Goal: Transaction & Acquisition: Complete application form

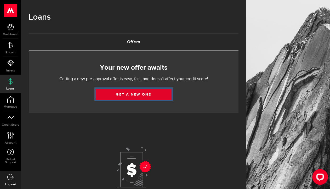
click at [112, 98] on link "Get a new one" at bounding box center [134, 94] width 76 height 11
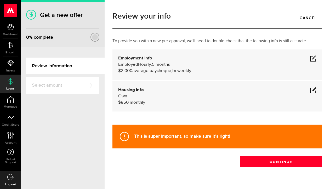
click at [180, 60] on div "Employment info Employed Hourly , 5 months (on maternity leave) undefined annua…" at bounding box center [217, 64] width 198 height 19
click at [316, 57] on span at bounding box center [313, 58] width 6 height 6
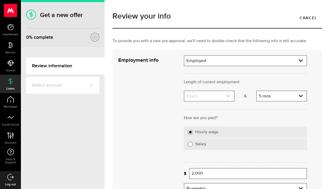
click at [229, 95] on use "expand select" at bounding box center [228, 96] width 4 height 2
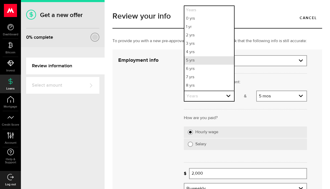
scroll to position [8, 0]
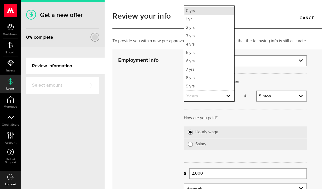
click at [227, 12] on li "0 yrs" at bounding box center [210, 11] width 50 height 8
select select "0"
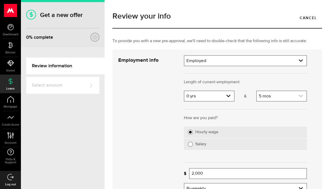
click at [267, 96] on link "expand select" at bounding box center [282, 96] width 50 height 10
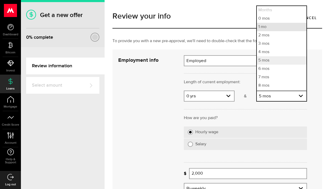
click at [276, 25] on li "1 mo" at bounding box center [282, 27] width 50 height 8
select select "1"
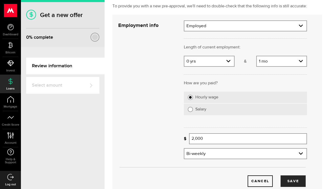
scroll to position [46, 0]
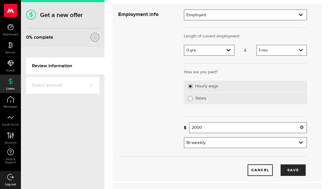
click at [221, 125] on input "2000" at bounding box center [248, 127] width 118 height 11
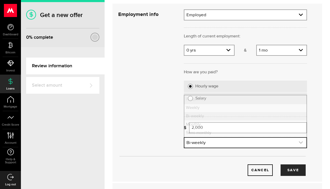
click at [260, 147] on link "expand select" at bounding box center [246, 143] width 122 height 10
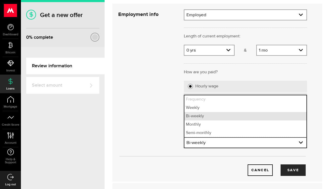
click at [212, 116] on li "Bi-weekly" at bounding box center [246, 116] width 122 height 8
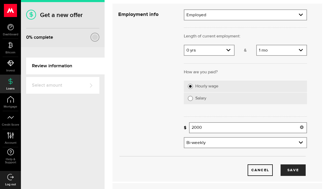
click at [207, 130] on input "2000" at bounding box center [248, 127] width 118 height 11
type input "2,522"
click at [295, 173] on button "Save" at bounding box center [293, 170] width 25 height 12
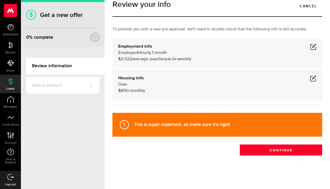
scroll to position [12, 0]
click at [215, 82] on div "Housing info Own $ 850 monthly" at bounding box center [217, 84] width 198 height 19
click at [311, 77] on span at bounding box center [313, 78] width 6 height 6
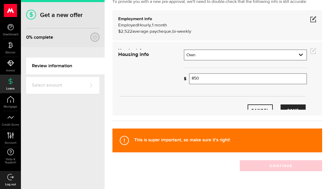
scroll to position [46, 0]
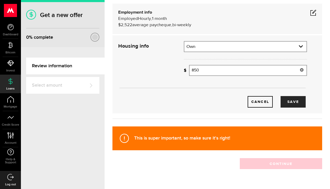
click at [229, 70] on input "850" at bounding box center [248, 70] width 118 height 11
type input "1,950"
click at [297, 102] on button "Save" at bounding box center [293, 102] width 25 height 12
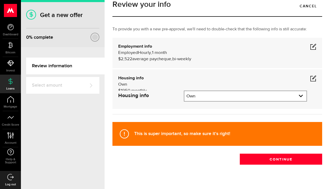
scroll to position [12, 0]
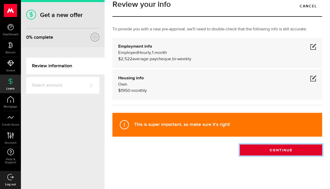
click at [280, 154] on button "Continue" at bounding box center [281, 149] width 82 height 11
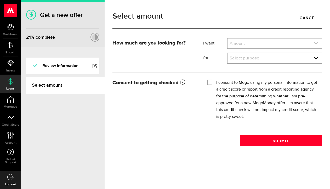
click at [274, 42] on link "expand select" at bounding box center [275, 43] width 94 height 10
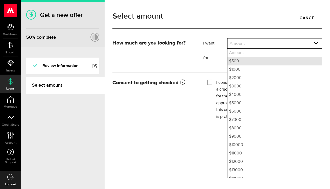
click at [262, 60] on li "$500" at bounding box center [275, 61] width 94 height 8
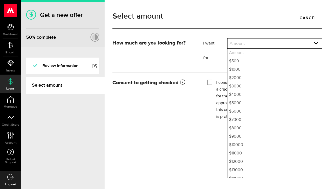
select select "500"
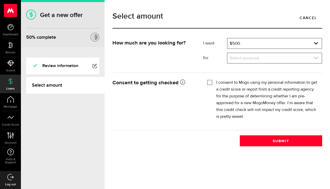
click at [252, 59] on link "expand select" at bounding box center [275, 58] width 94 height 10
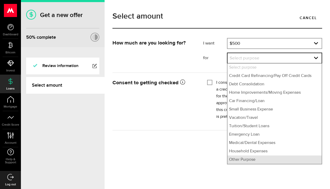
click at [259, 160] on li "Other Purpose" at bounding box center [275, 159] width 94 height 8
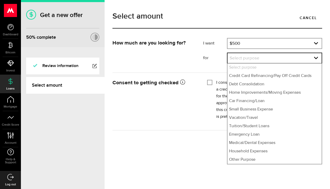
select select "Other Purpose"
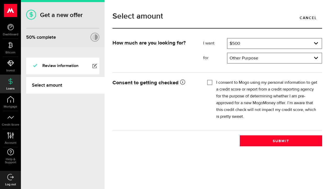
click at [226, 83] on label "I consent to Mogo using my personal information to get a credit score or report…" at bounding box center [267, 99] width 102 height 41
click at [213, 83] on input "I consent to Mogo using my personal information to get a credit score or report…" at bounding box center [209, 81] width 5 height 5
checkbox input "true"
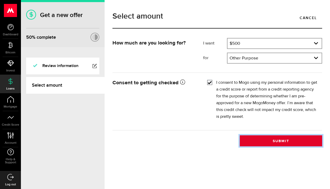
click at [277, 141] on button "Submit" at bounding box center [281, 140] width 82 height 11
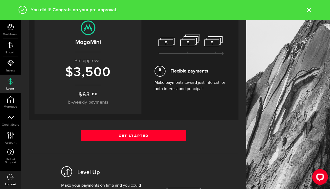
scroll to position [69, 0]
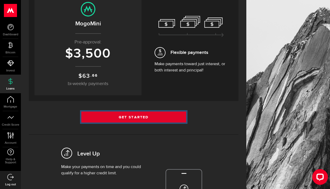
click at [158, 115] on link "Get Started" at bounding box center [133, 117] width 105 height 11
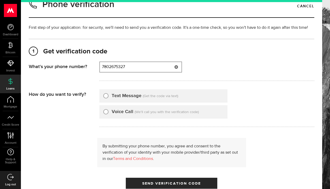
type input "7802675327"
click at [156, 98] on span "(Get the code via text)" at bounding box center [160, 96] width 35 height 4
click at [105, 98] on input "Text Message" at bounding box center [105, 94] width 5 height 5
radio input "true"
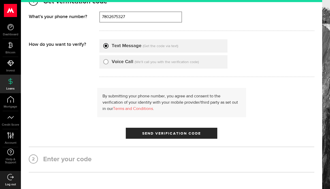
scroll to position [97, 0]
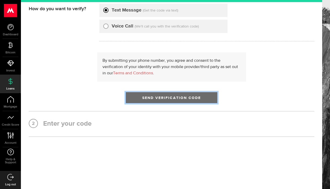
click at [160, 99] on span "Send Verification Code" at bounding box center [171, 98] width 59 height 4
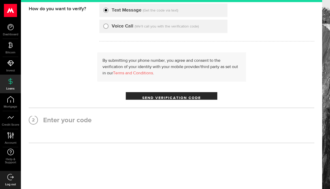
scroll to position [0, 0]
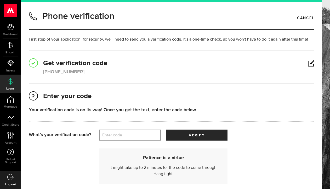
click at [134, 136] on label "Enter code" at bounding box center [130, 135] width 62 height 11
click at [134, 136] on input "Enter code" at bounding box center [130, 135] width 62 height 11
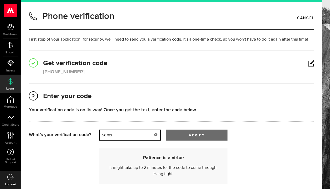
type input "56793"
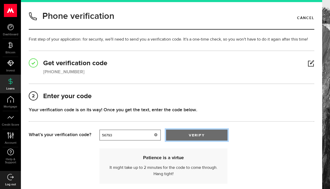
click at [181, 132] on button "verify" at bounding box center [197, 135] width 62 height 11
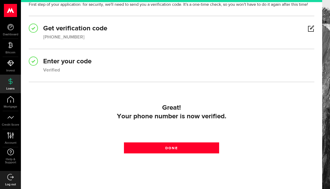
scroll to position [39, 0]
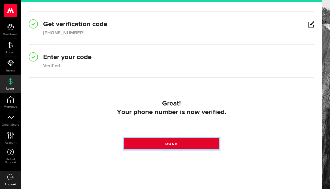
click at [182, 142] on link "Done" at bounding box center [171, 143] width 95 height 11
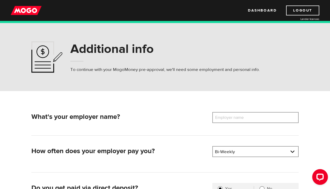
click at [233, 118] on label "Employer name" at bounding box center [234, 117] width 42 height 11
click at [233, 118] on input "Employer name" at bounding box center [256, 117] width 86 height 11
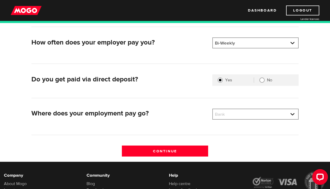
scroll to position [116, 0]
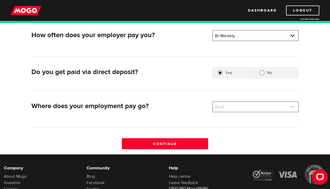
type input "walkabout contracting"
click at [245, 108] on link at bounding box center [255, 107] width 85 height 10
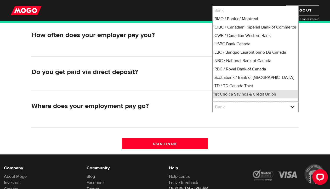
scroll to position [3, 0]
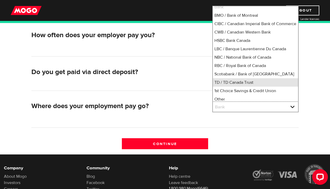
click at [247, 87] on li "TD / TD Canada Trust" at bounding box center [255, 82] width 85 height 8
select select "9"
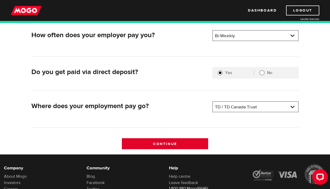
click at [193, 142] on input "Continue" at bounding box center [165, 143] width 86 height 11
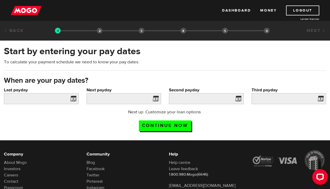
click at [72, 96] on span at bounding box center [72, 99] width 8 height 8
click at [72, 99] on span at bounding box center [72, 99] width 8 height 8
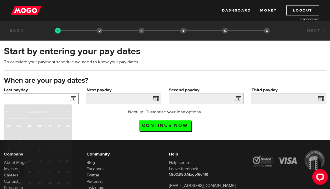
click at [53, 97] on input "Last payday" at bounding box center [41, 98] width 75 height 11
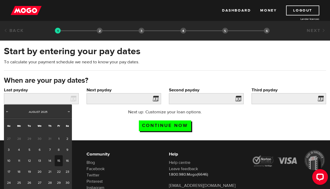
click at [60, 162] on link "15" at bounding box center [59, 160] width 8 height 11
type input "2025/08/15"
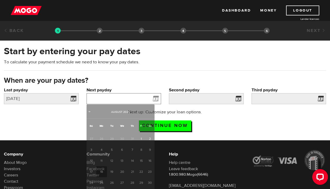
click at [111, 97] on input "Next payday" at bounding box center [124, 98] width 75 height 11
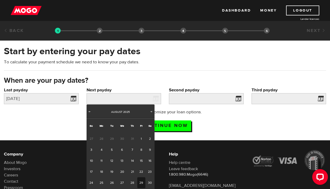
click at [142, 182] on link "29" at bounding box center [141, 182] width 8 height 11
type input "2025/08/29"
type input "2025/9/12"
type input "2025/9/26"
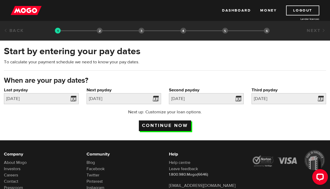
click at [183, 126] on input "Continue now" at bounding box center [165, 125] width 52 height 11
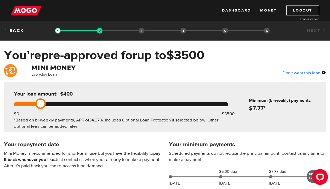
drag, startPoint x: 233, startPoint y: 105, endPoint x: 40, endPoint y: 108, distance: 192.9
click at [40, 109] on link at bounding box center [40, 103] width 10 height 10
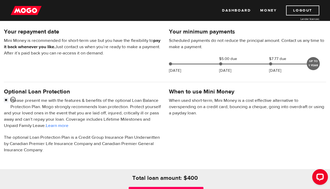
scroll to position [119, 0]
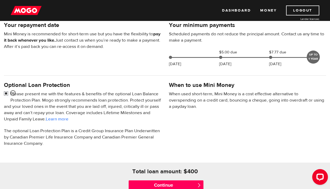
click at [6, 94] on input "checkbox" at bounding box center [7, 94] width 7 height 7
checkbox input "false"
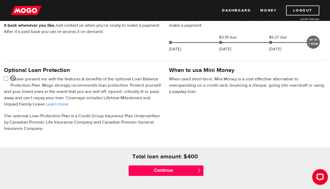
scroll to position [137, 0]
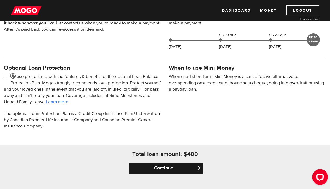
click at [186, 170] on input "Continue" at bounding box center [166, 168] width 75 height 10
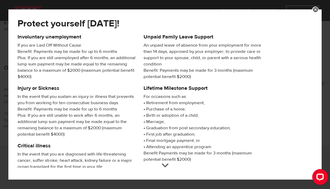
click at [166, 172] on div at bounding box center [165, 170] width 7 height 7
click at [315, 10] on link at bounding box center [316, 10] width 6 height 6
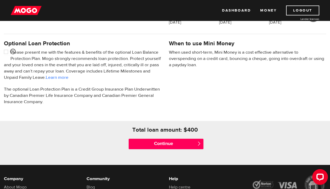
scroll to position [176, 0]
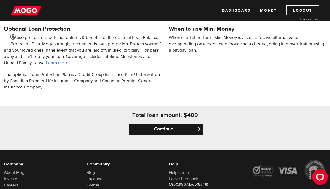
click at [197, 132] on input "Continue" at bounding box center [166, 129] width 75 height 10
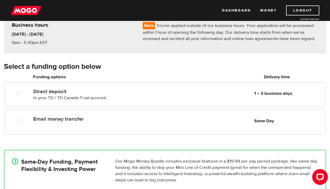
scroll to position [57, 0]
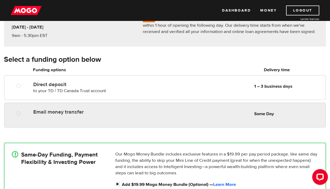
radio input "true"
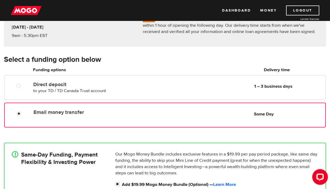
click at [175, 118] on div "Email money transfer Delivery in Same Day Same Day" at bounding box center [165, 115] width 322 height 25
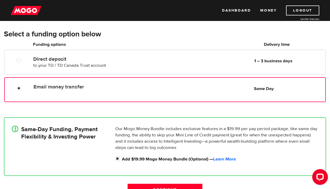
scroll to position [44, 0]
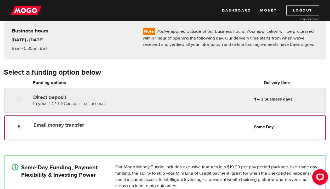
radio input "true"
click at [184, 101] on div "Direct deposit to your TD / TD Canada Trust account Delivery in 1 – 3 business …" at bounding box center [178, 99] width 295 height 15
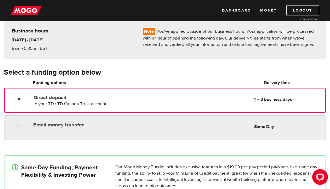
radio input "true"
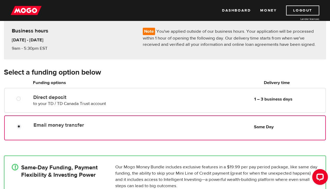
click at [171, 126] on div "Email money transfer Delivery in Same Day Same Day" at bounding box center [178, 125] width 294 height 10
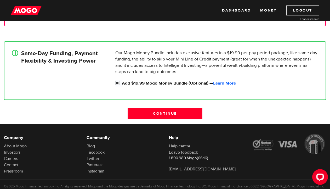
scroll to position [170, 0]
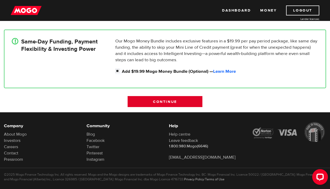
click at [194, 105] on input "Continue" at bounding box center [165, 101] width 75 height 11
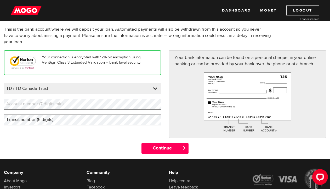
scroll to position [27, 0]
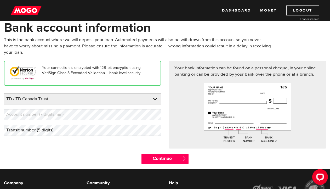
click at [56, 117] on label "Account number (7 digits min)" at bounding box center [39, 114] width 70 height 11
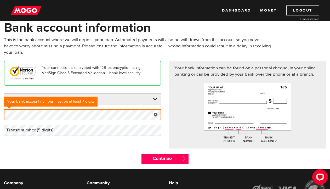
click at [49, 131] on label "Transit number (5 digits)" at bounding box center [34, 130] width 60 height 11
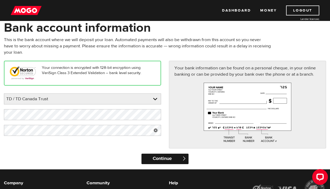
click at [180, 161] on input "Continue" at bounding box center [165, 159] width 47 height 10
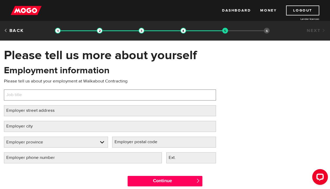
click at [137, 93] on input "Job title" at bounding box center [110, 95] width 212 height 11
type input "Plumber"
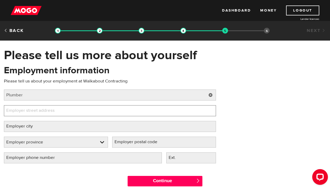
click at [125, 116] on input "Employer street address" at bounding box center [110, 110] width 212 height 11
type input "9219 130 AVENUE"
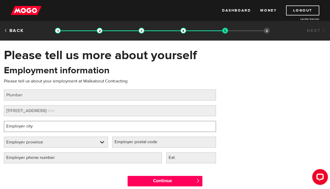
type input "edmonton"
select select "AB"
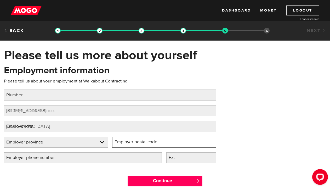
type input "T5E 0S1"
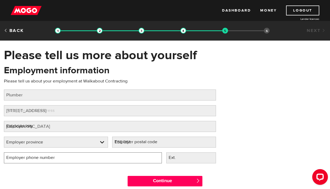
type input "(780) 267-5327"
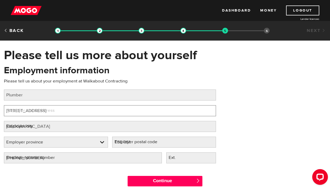
select select "AB"
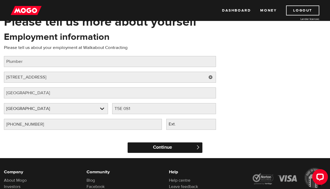
click at [179, 148] on input "Continue" at bounding box center [165, 147] width 75 height 10
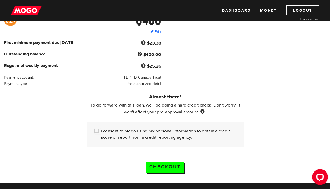
scroll to position [96, 0]
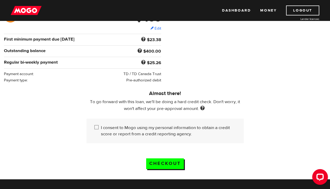
click at [164, 131] on label "I consent to Mogo using my personal information to obtain a credit score or rep…" at bounding box center [168, 131] width 135 height 13
click at [101, 131] on input "I consent to Mogo using my personal information to obtain a credit score or rep…" at bounding box center [97, 128] width 7 height 7
checkbox input "true"
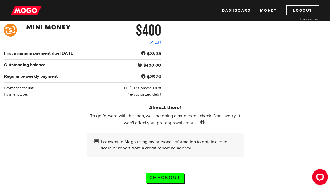
scroll to position [86, 0]
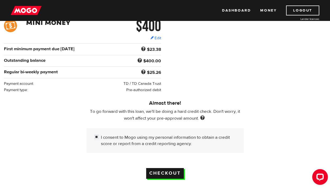
click at [164, 173] on input "Checkout" at bounding box center [165, 173] width 38 height 11
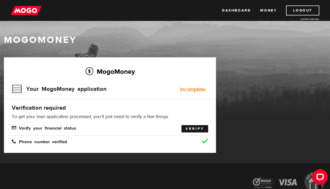
click at [187, 128] on link "Verify" at bounding box center [195, 128] width 27 height 7
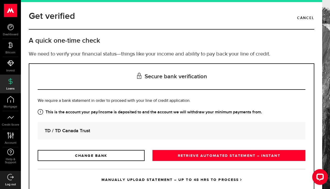
scroll to position [17, 0]
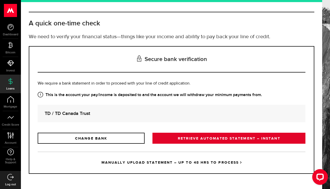
click at [193, 140] on link "RETRIEVE AUTOMATED STATEMENT – INSTANT" at bounding box center [229, 138] width 153 height 11
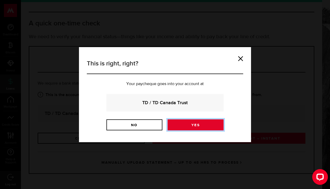
click at [183, 124] on link "Yes" at bounding box center [196, 124] width 56 height 11
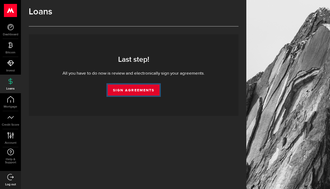
click at [146, 90] on link "Sign Agreements" at bounding box center [134, 90] width 52 height 11
